Goal: Information Seeking & Learning: Compare options

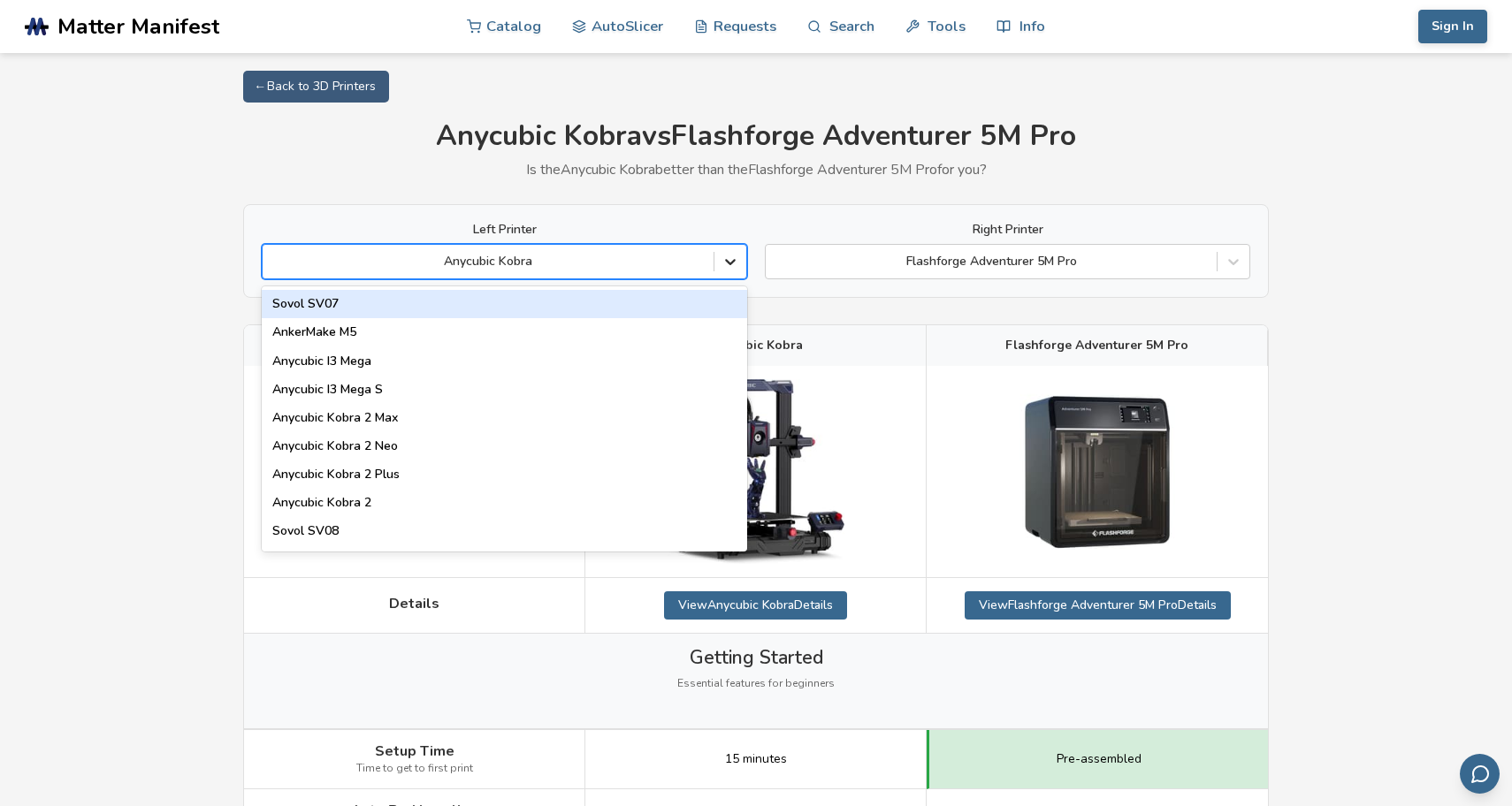
click at [737, 264] on icon at bounding box center [730, 262] width 18 height 18
click at [547, 238] on div "Left Printer Sovol SV07, 1 of 89. 89 results available. Use Up and Down to choo…" at bounding box center [505, 250] width 485 height 56
click at [537, 253] on div at bounding box center [488, 262] width 434 height 18
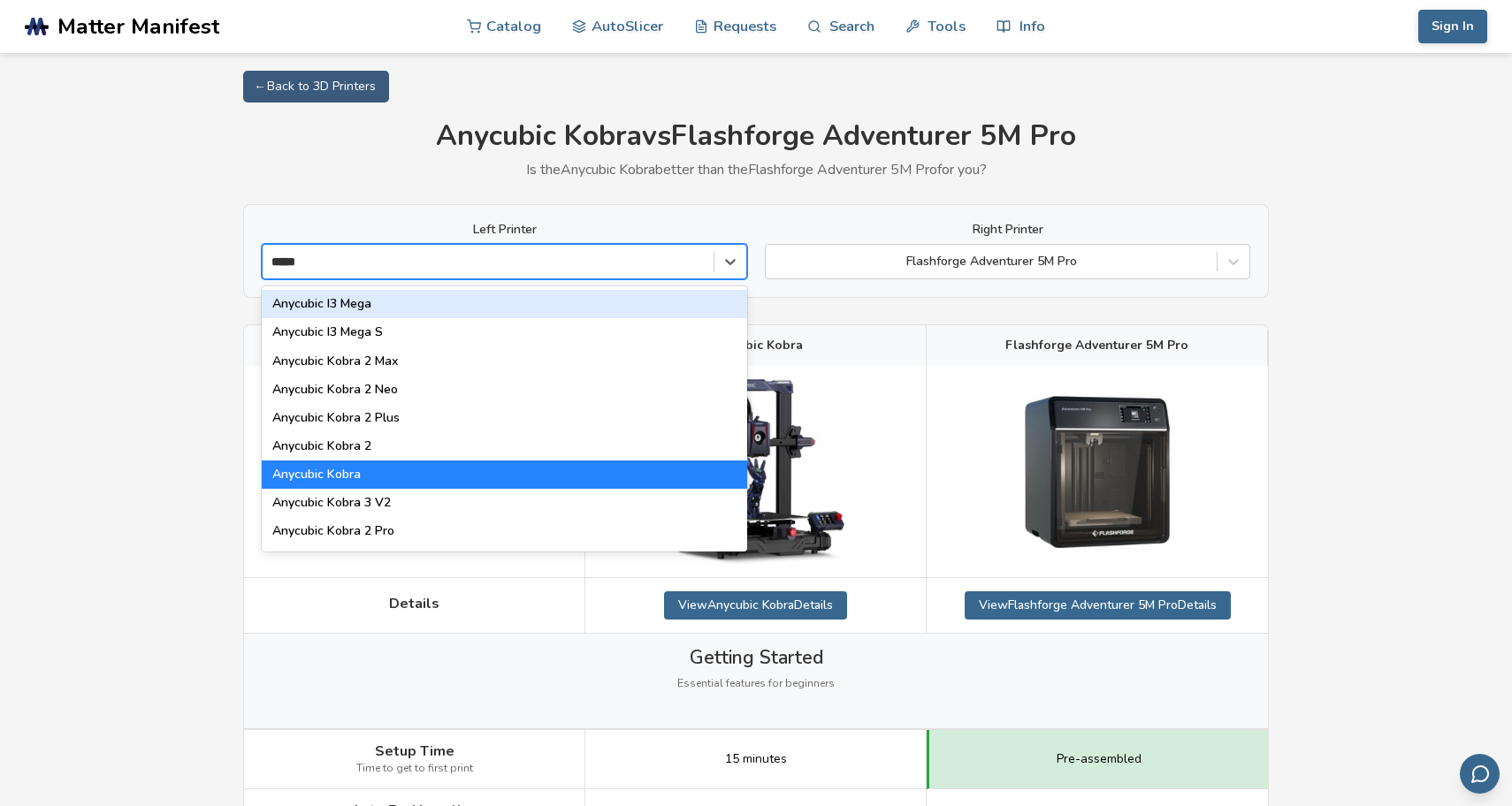
type input "******"
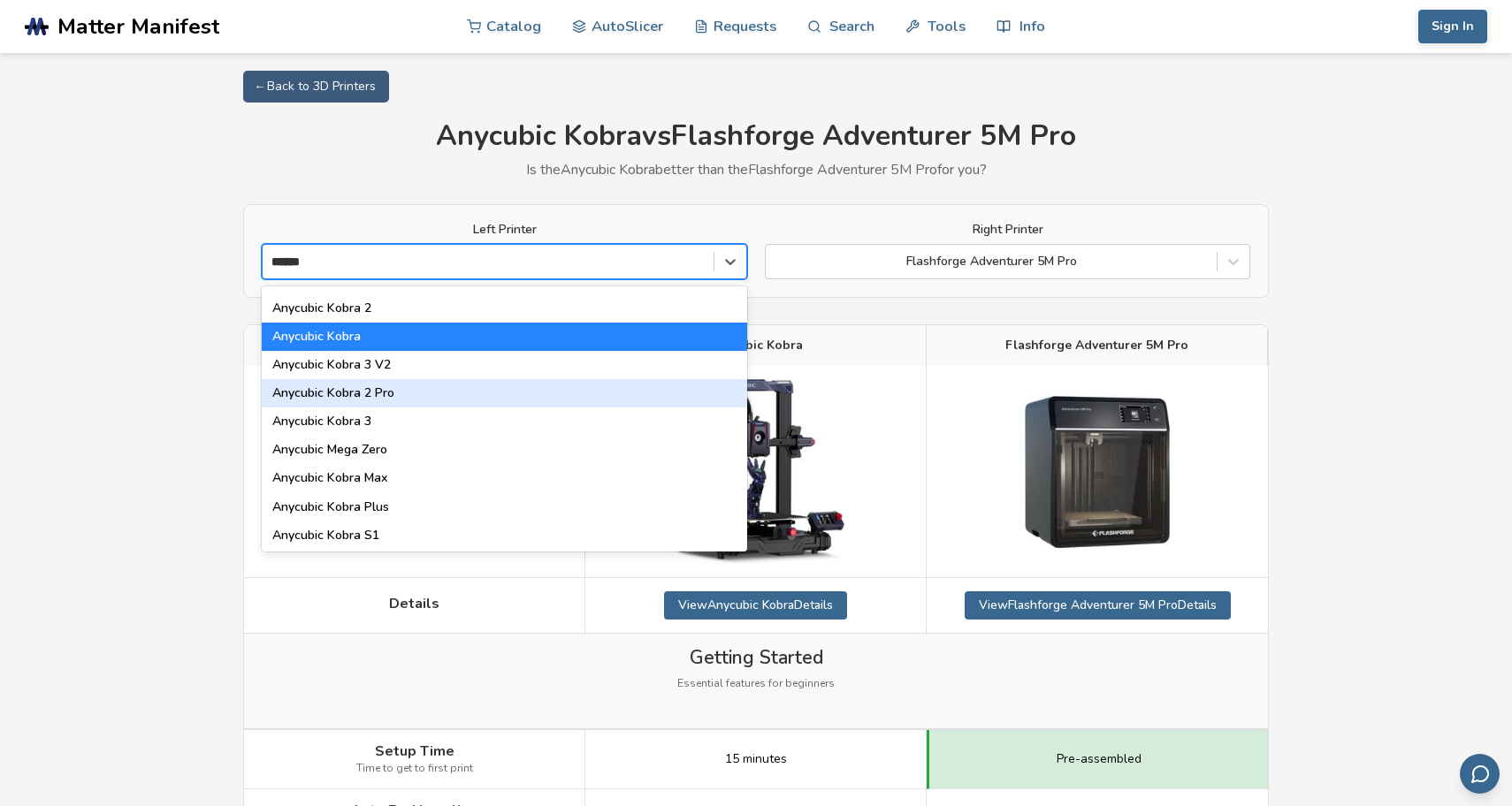
scroll to position [138, 0]
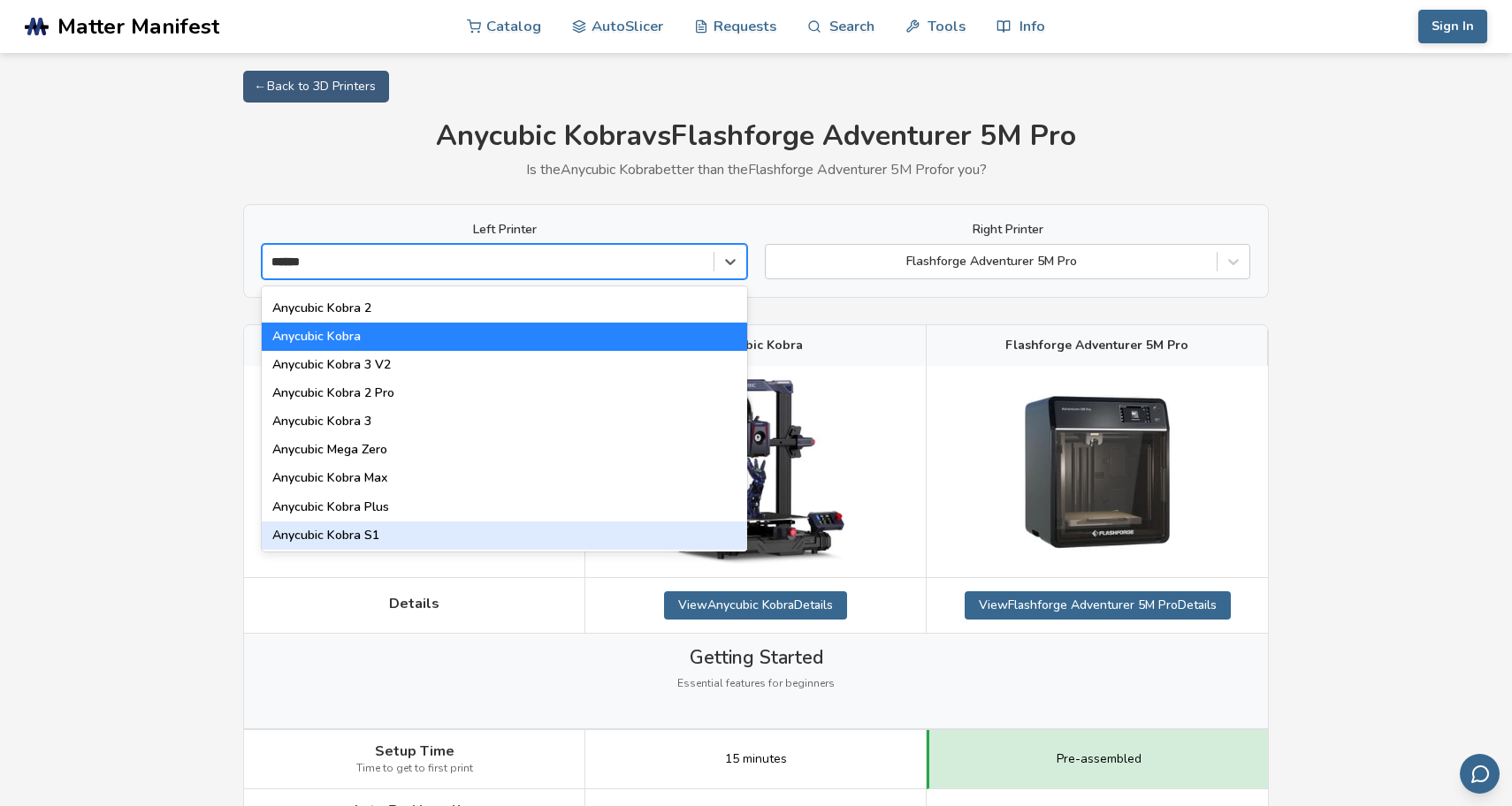
click at [460, 529] on div "Anycubic Kobra S1" at bounding box center [505, 535] width 485 height 29
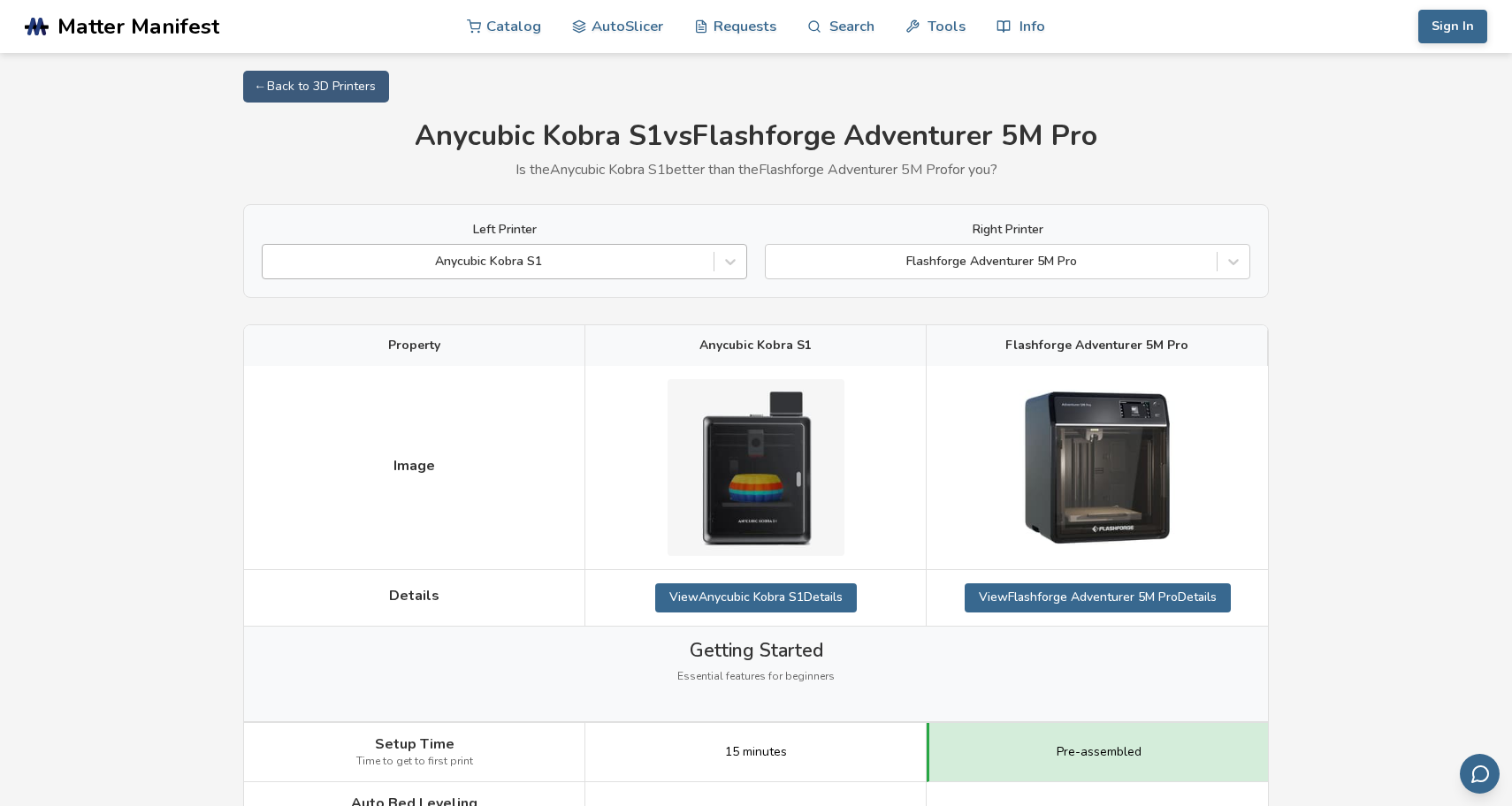
click at [553, 269] on div at bounding box center [488, 262] width 434 height 18
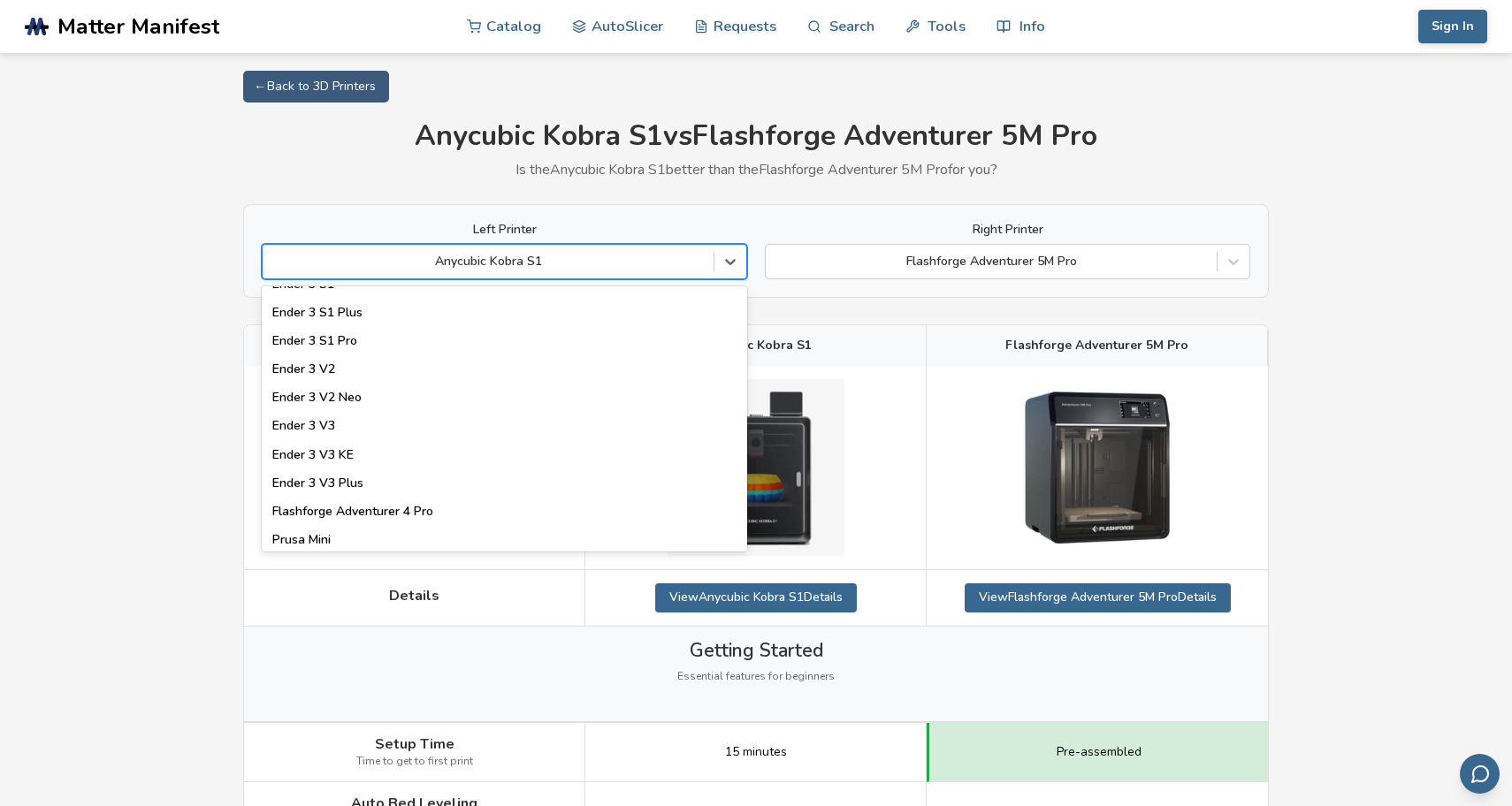
scroll to position [1771, 0]
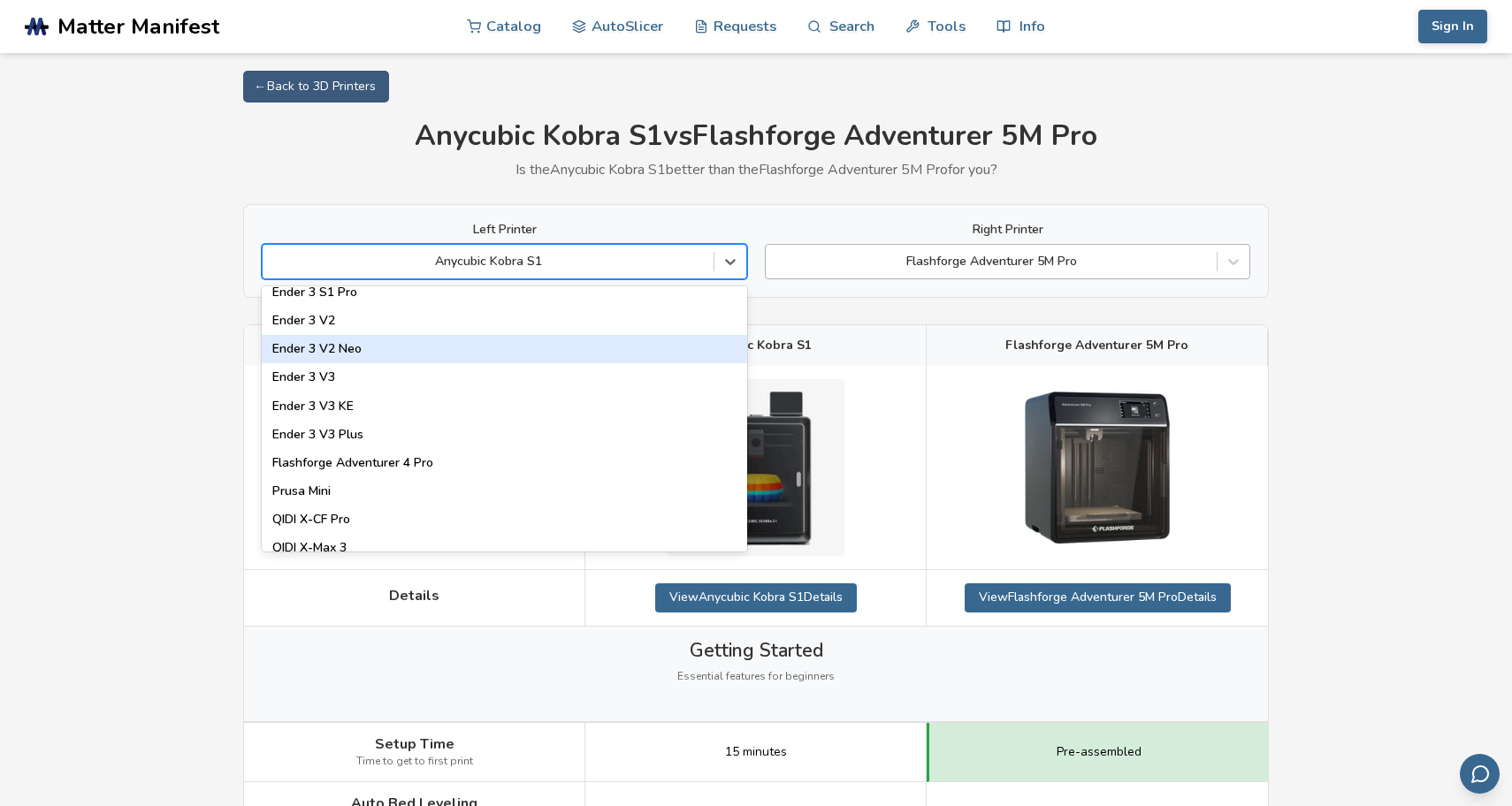
click at [946, 254] on div "Flashforge Adventurer 5M Pro" at bounding box center [992, 261] width 434 height 14
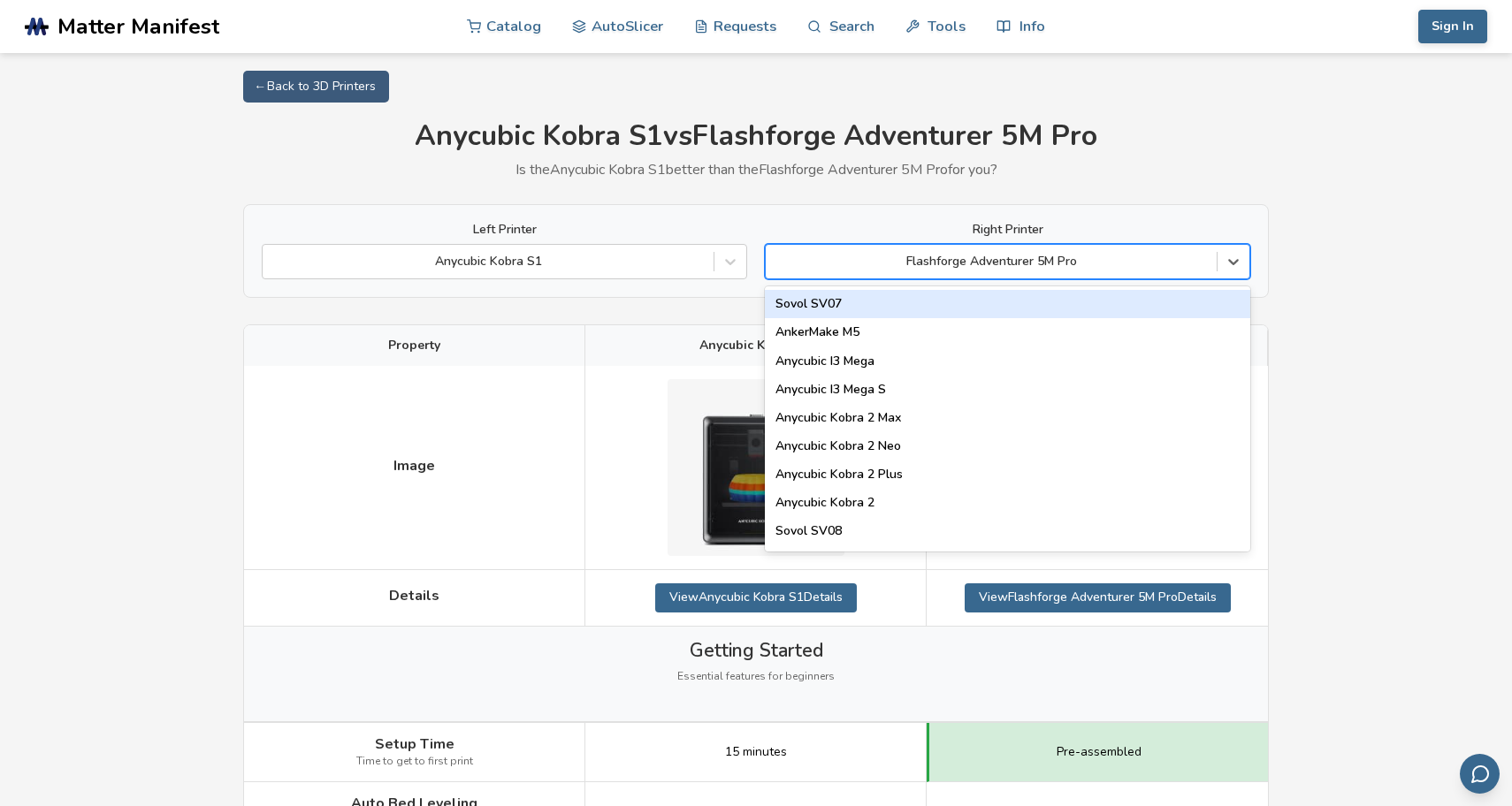
type input "*"
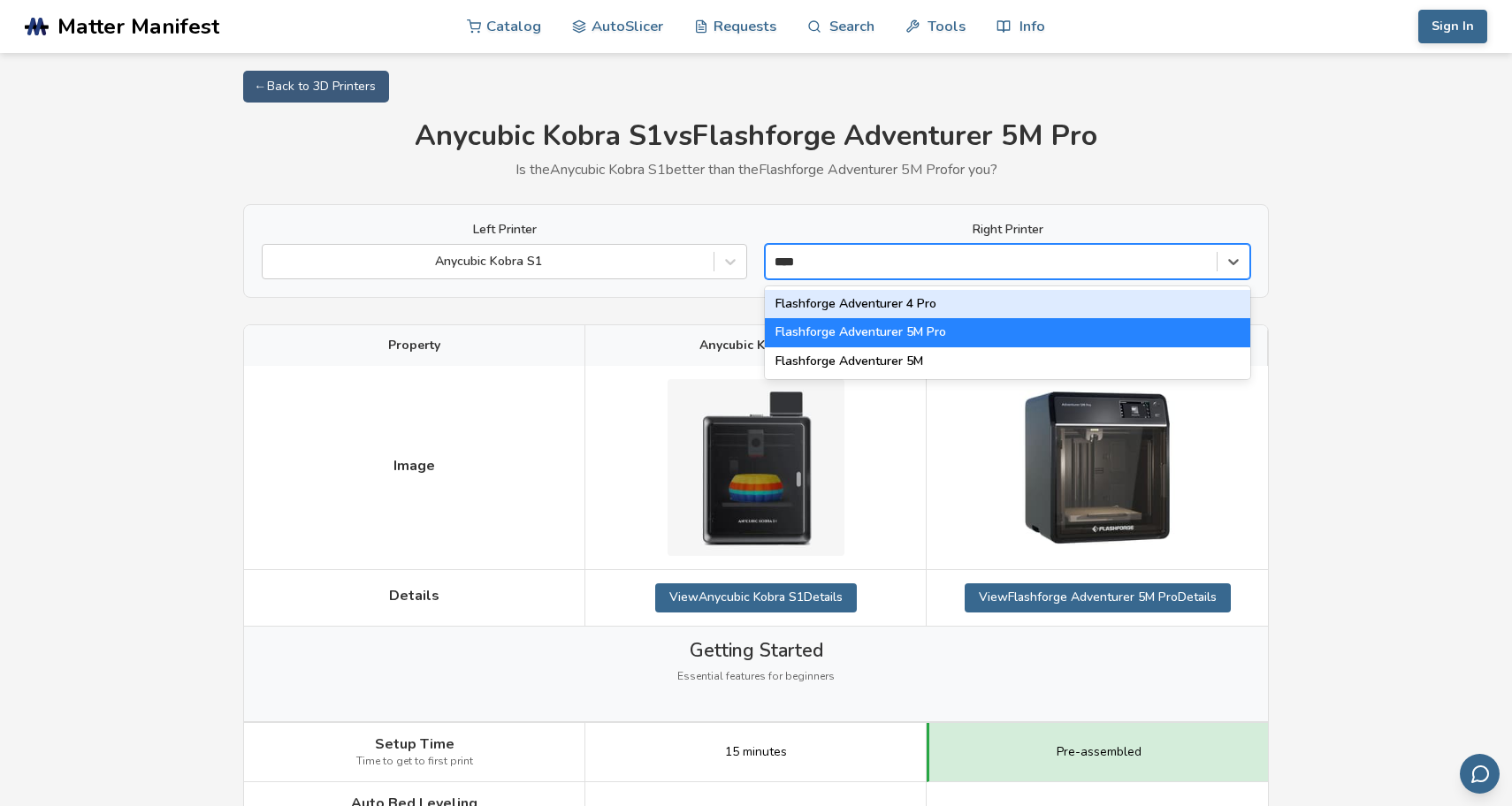
type input "*****"
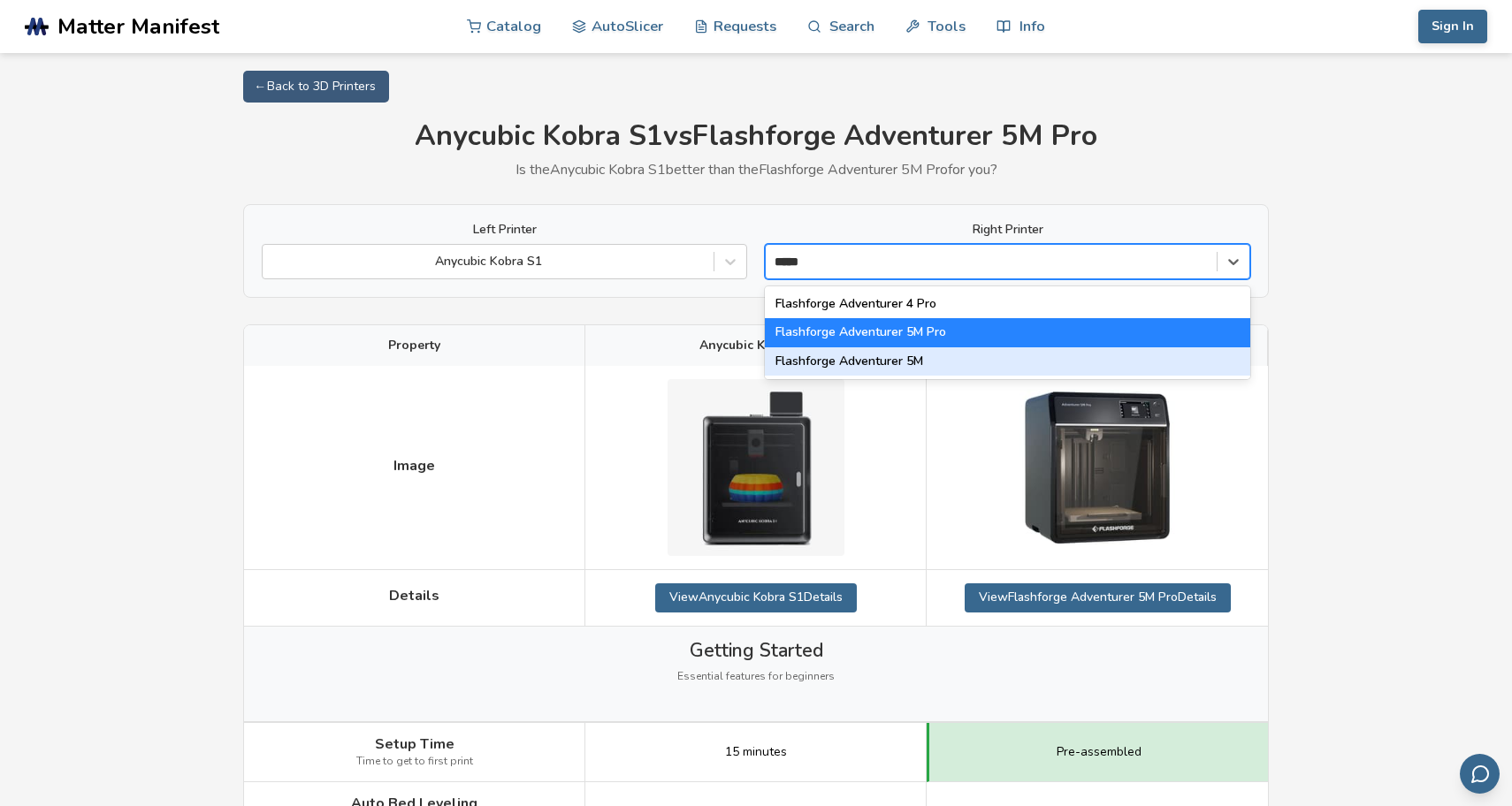
click at [958, 360] on div "Flashforge Adventurer 5M" at bounding box center [1007, 362] width 485 height 29
